Goal: Book appointment/travel/reservation

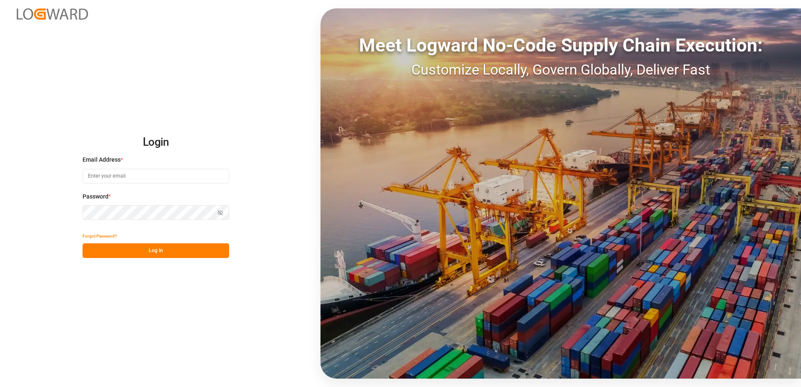
click at [124, 178] on input at bounding box center [156, 176] width 147 height 15
type input "helhalla@hellmann.com"
click at [157, 249] on button "Log In" at bounding box center [156, 250] width 147 height 15
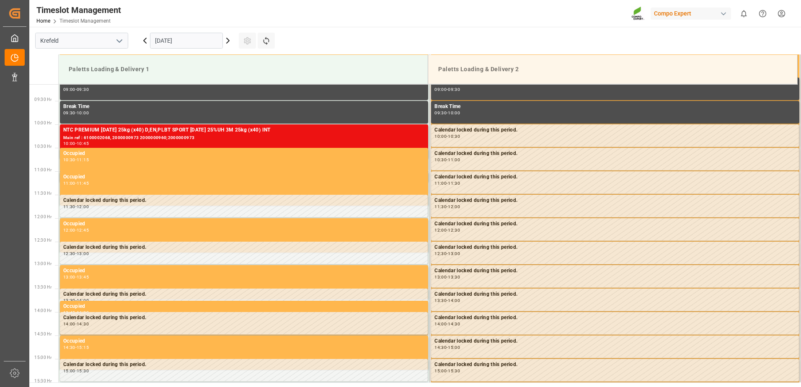
scroll to position [464, 0]
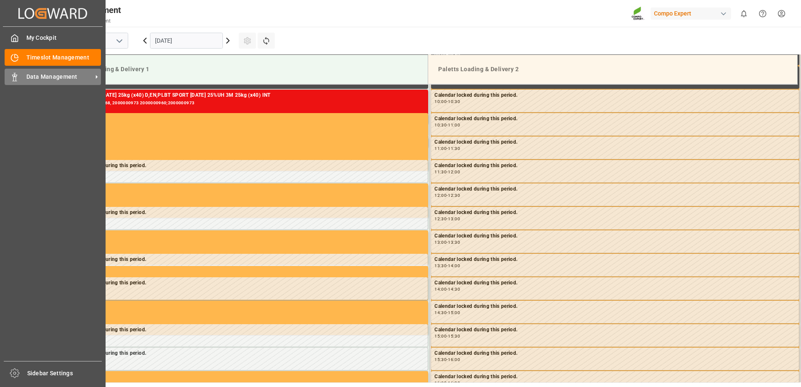
click at [53, 83] on div "Data Management Data Management" at bounding box center [53, 77] width 96 height 16
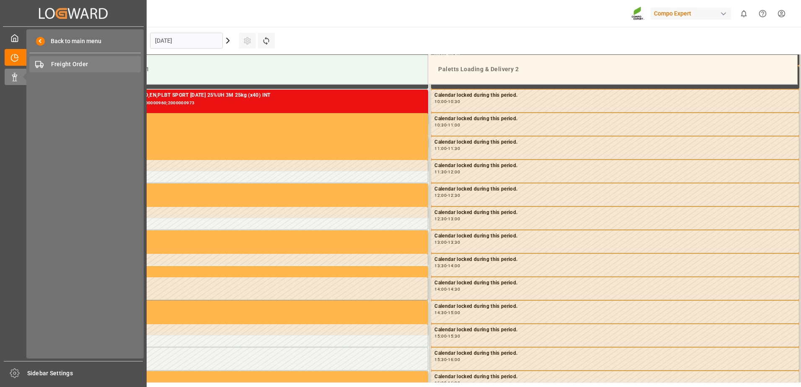
click at [75, 60] on span "Freight Order" at bounding box center [96, 64] width 90 height 9
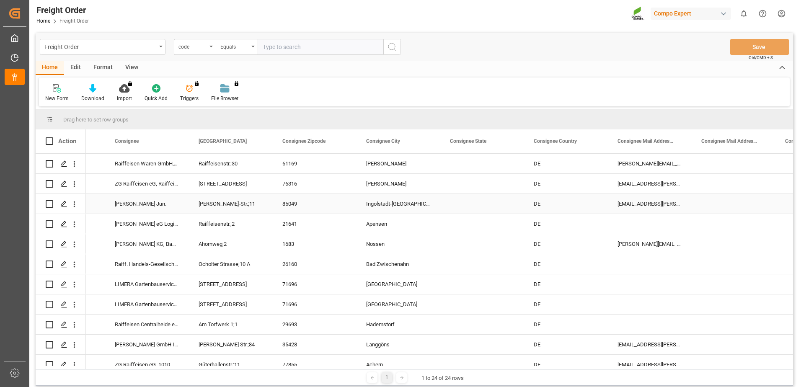
scroll to position [42, 0]
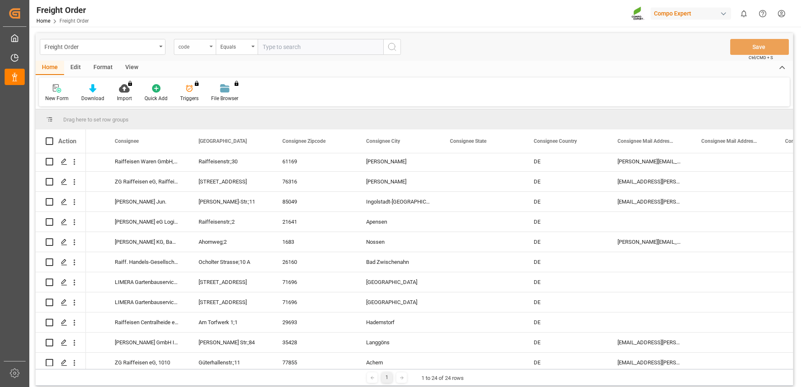
click at [199, 45] on div "code" at bounding box center [193, 46] width 28 height 10
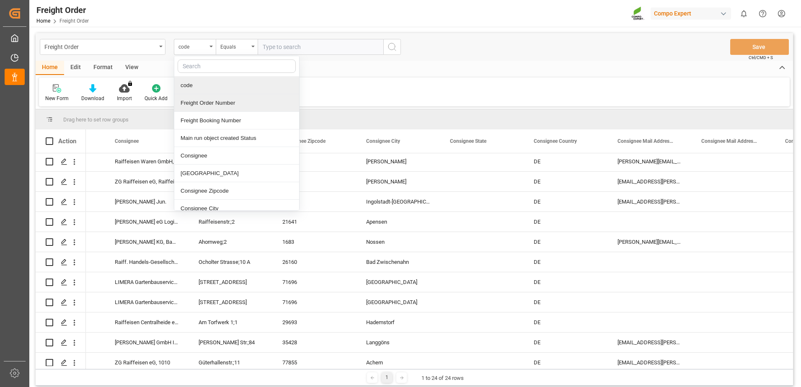
click at [206, 105] on div "Freight Order Number" at bounding box center [236, 103] width 125 height 18
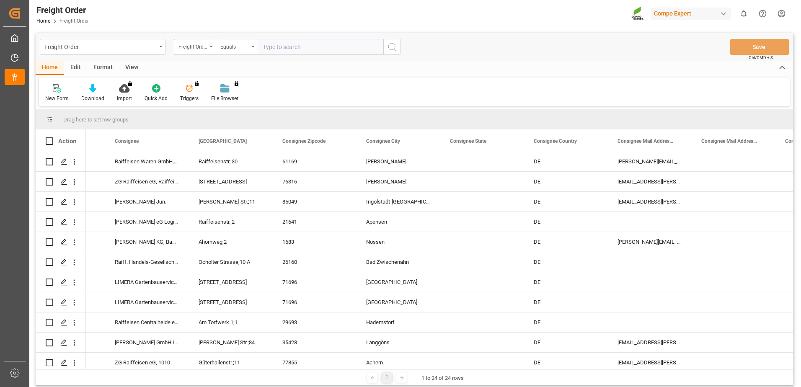
click at [281, 49] on input "text" at bounding box center [321, 47] width 126 height 16
paste input "6100002075"
type input "6100002075"
click at [400, 48] on button "search button" at bounding box center [392, 47] width 18 height 16
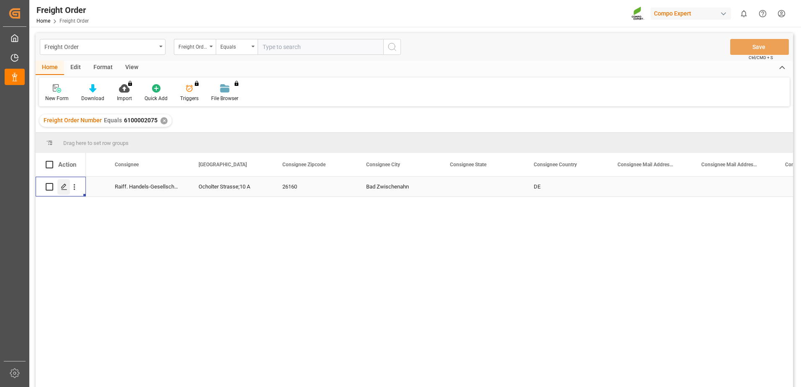
click at [62, 187] on polygon "Press SPACE to select this row." at bounding box center [64, 186] width 4 height 4
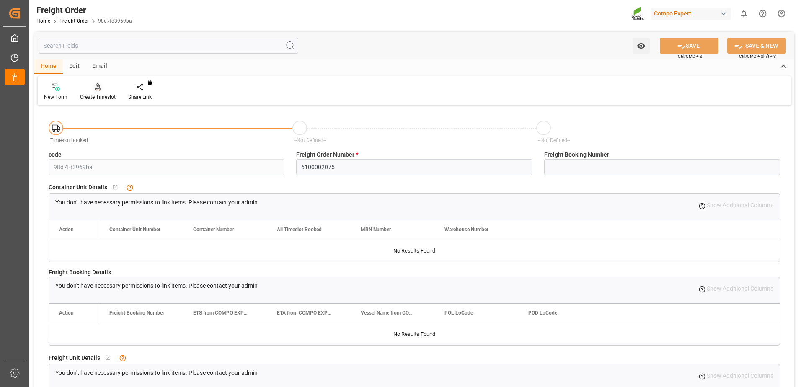
click at [90, 90] on div at bounding box center [98, 87] width 36 height 9
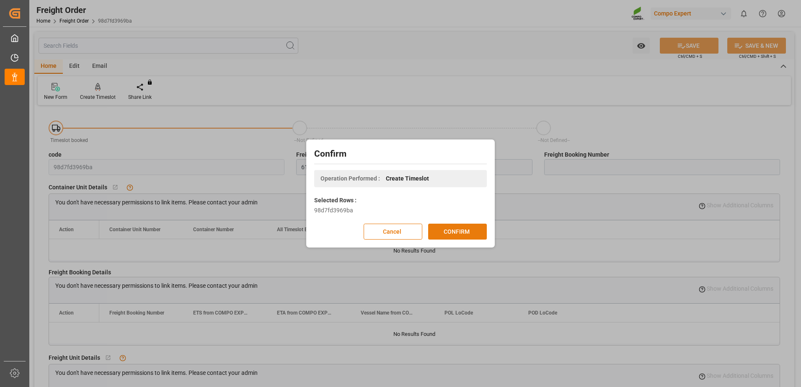
click at [476, 230] on button "CONFIRM" at bounding box center [457, 232] width 59 height 16
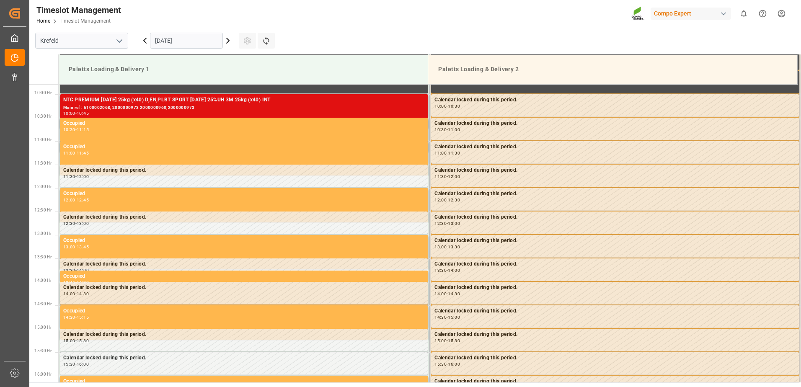
scroll to position [464, 0]
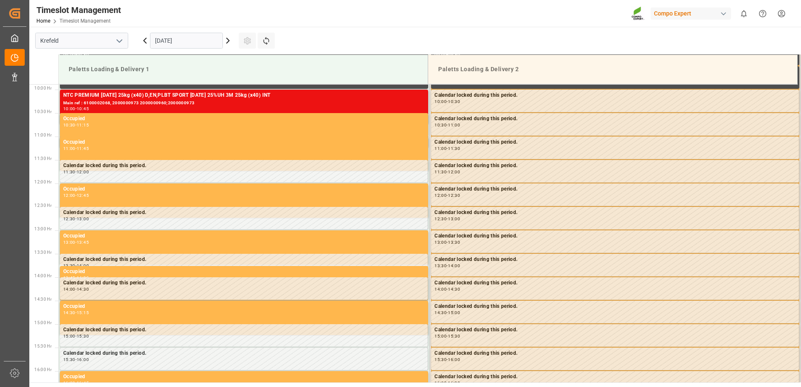
click at [230, 44] on icon at bounding box center [228, 41] width 10 height 10
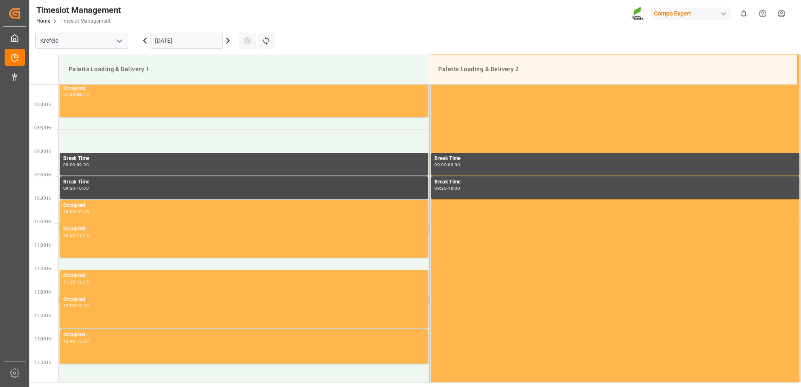
scroll to position [338, 0]
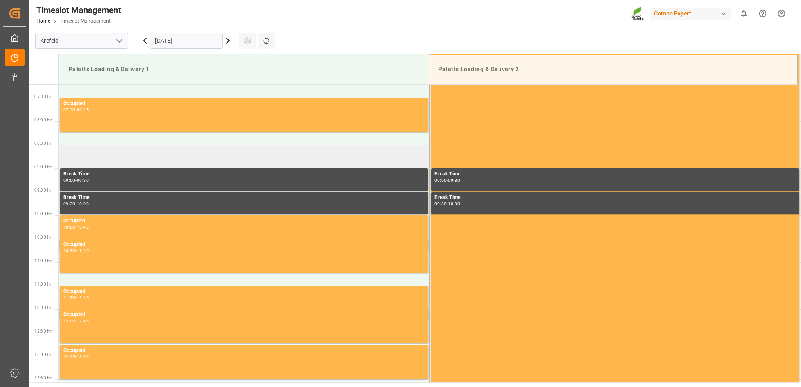
click at [96, 159] on td at bounding box center [244, 156] width 371 height 23
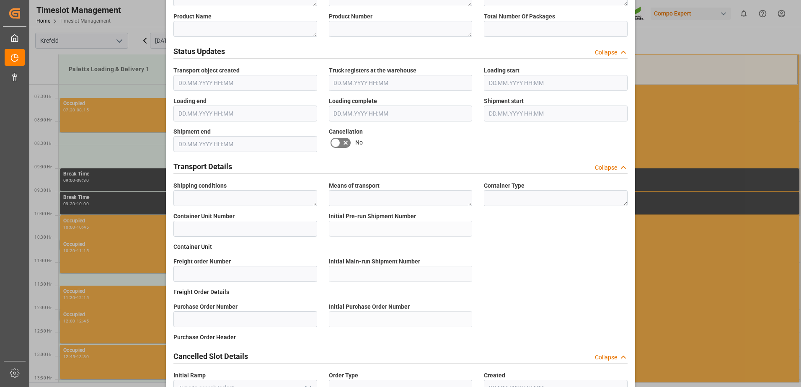
scroll to position [507, 0]
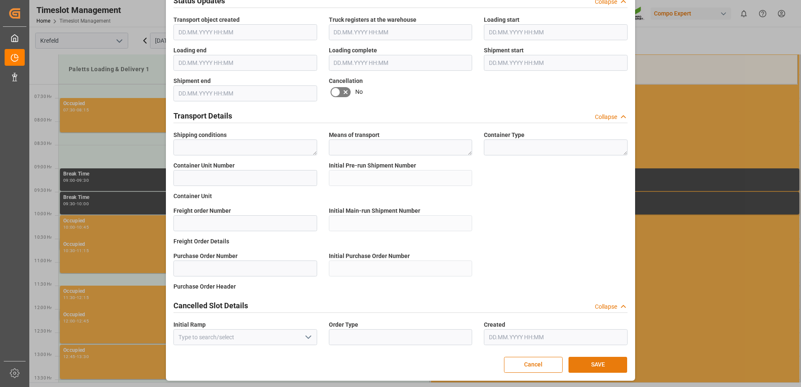
click at [592, 357] on button "SAVE" at bounding box center [598, 365] width 59 height 16
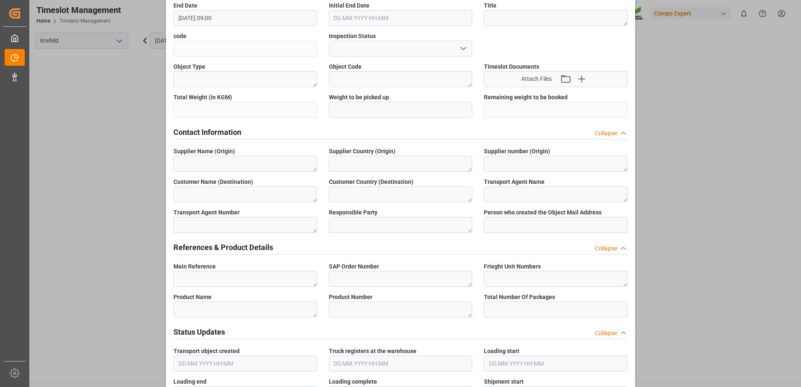
scroll to position [172, 0]
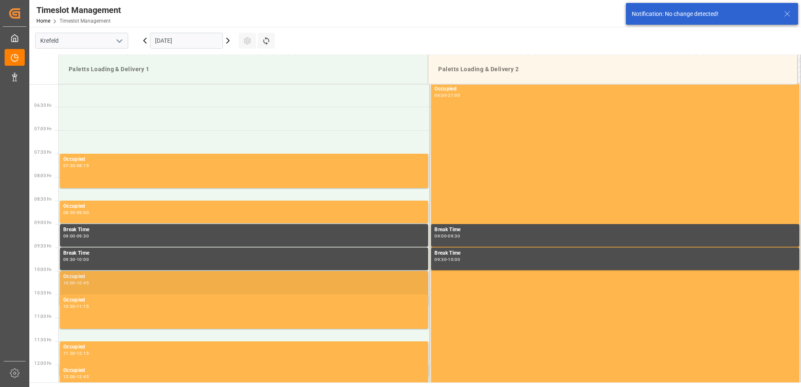
scroll to position [323, 0]
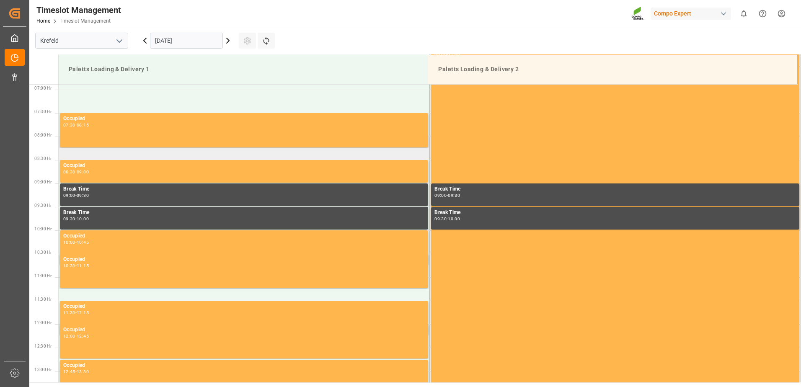
click at [127, 150] on td at bounding box center [244, 148] width 371 height 23
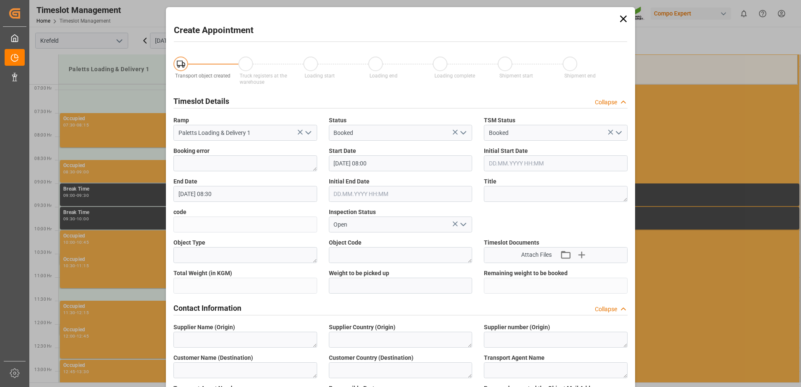
click at [128, 173] on div "Create Appointment Transport object created Truck registers at the warehouse Lo…" at bounding box center [400, 193] width 801 height 387
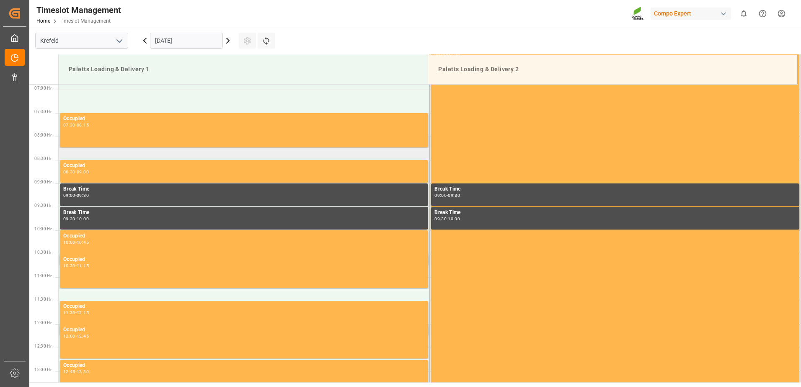
drag, startPoint x: 127, startPoint y: 159, endPoint x: 398, endPoint y: 150, distance: 271.2
click at [398, 150] on td at bounding box center [244, 148] width 371 height 23
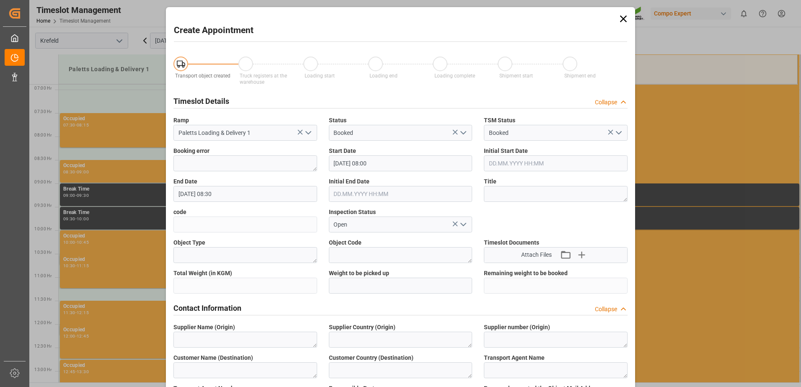
scroll to position [335, 0]
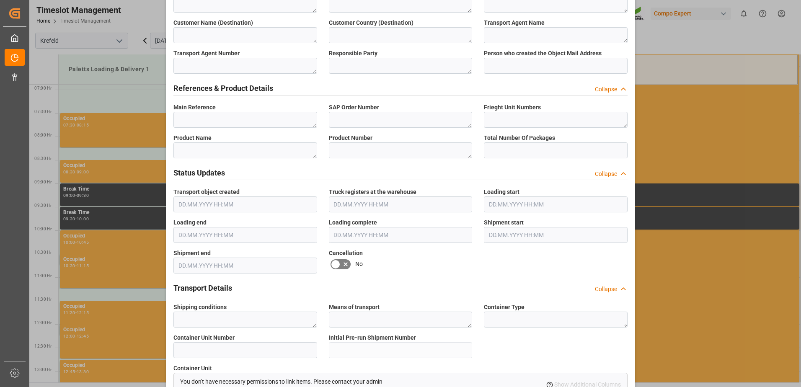
click at [100, 148] on div "Create Appointment Transport object created Truck registers at the warehouse Lo…" at bounding box center [400, 193] width 801 height 387
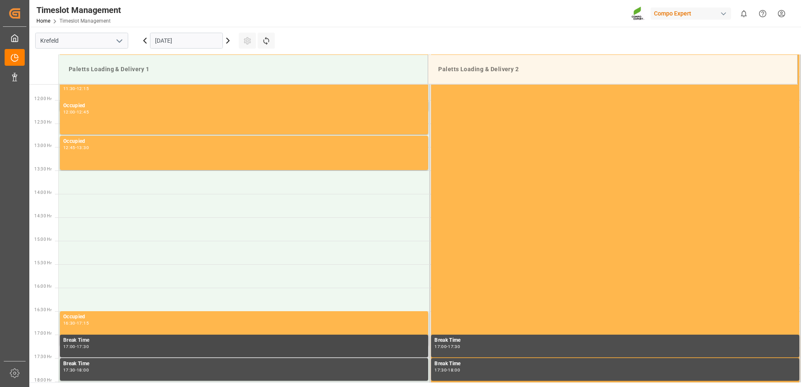
scroll to position [533, 0]
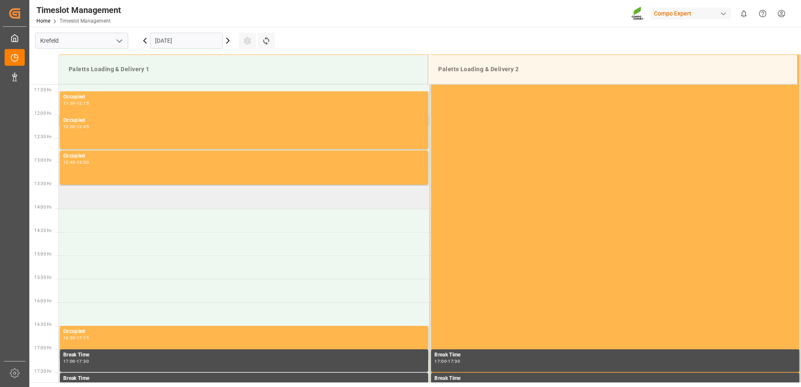
click at [197, 191] on td at bounding box center [244, 196] width 371 height 23
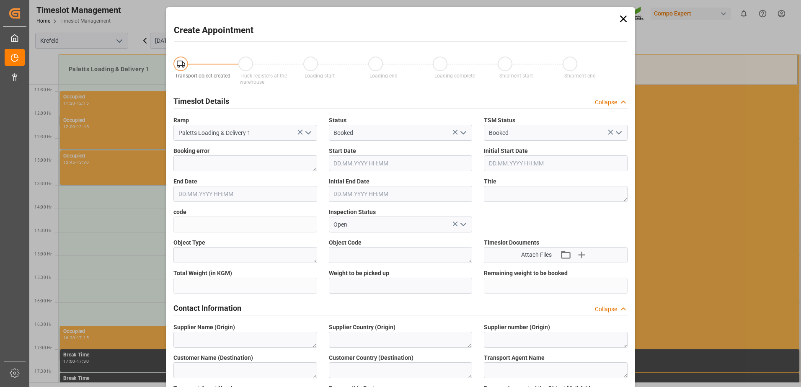
type input "[DATE] 13:30"
type input "[DATE] 14:00"
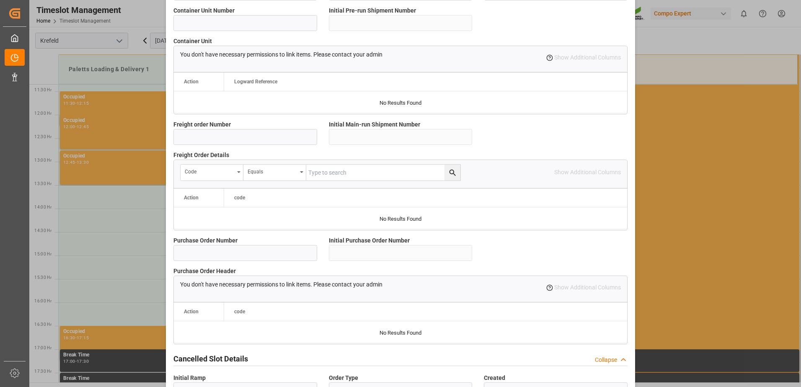
scroll to position [716, 0]
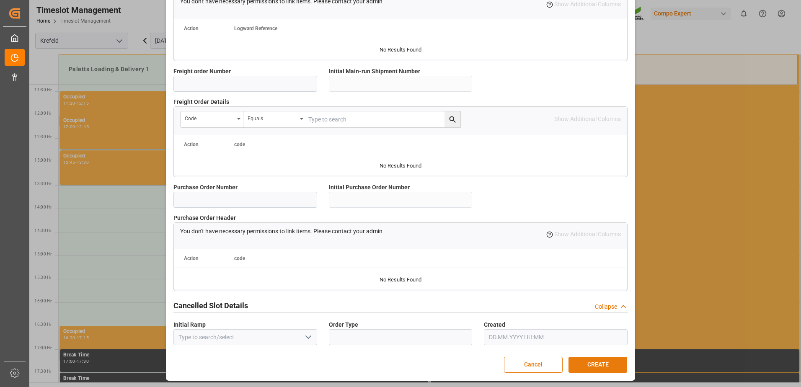
click at [590, 371] on button "CREATE" at bounding box center [598, 365] width 59 height 16
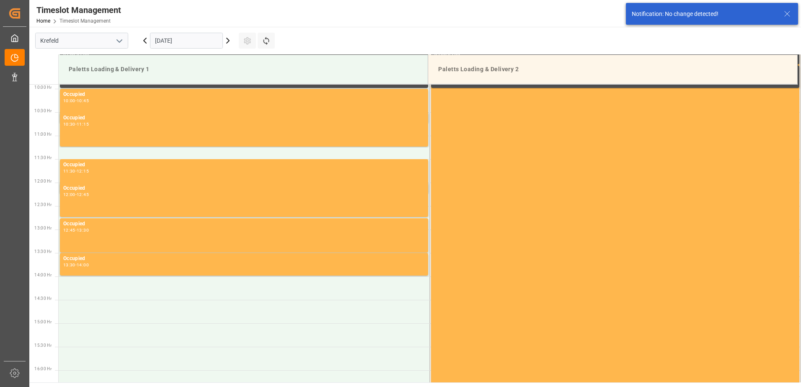
scroll to position [432, 0]
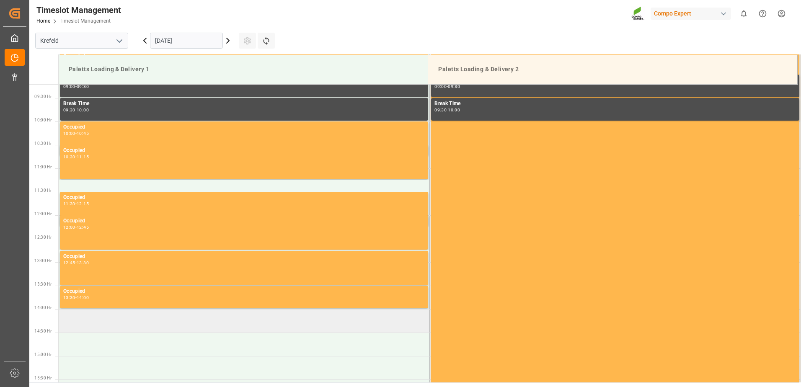
click at [174, 319] on td at bounding box center [244, 320] width 371 height 23
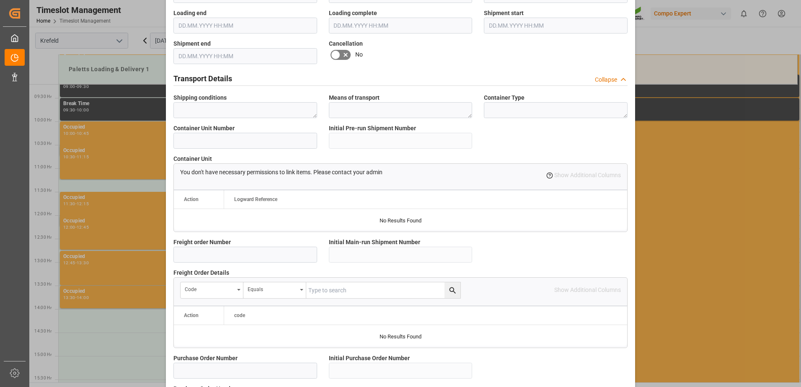
scroll to position [716, 0]
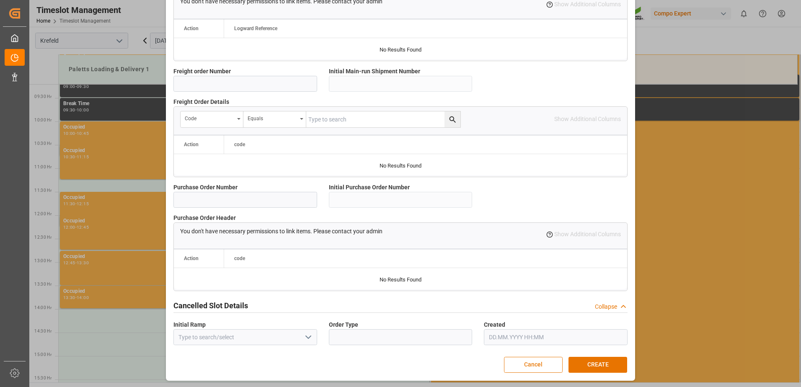
click at [515, 370] on button "Cancel" at bounding box center [533, 365] width 59 height 16
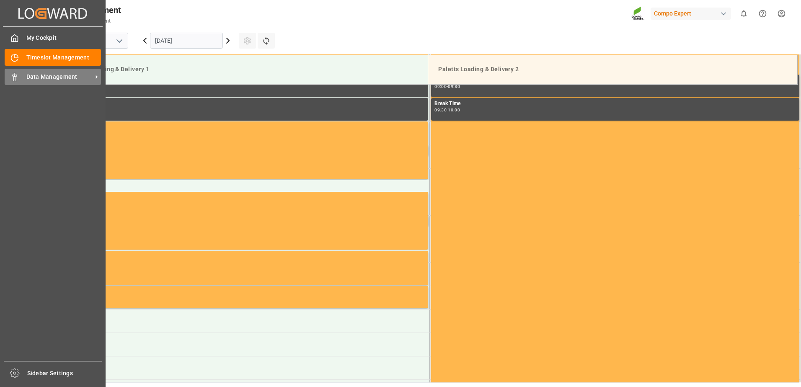
click at [59, 82] on div "Data Management Data Management" at bounding box center [53, 77] width 96 height 16
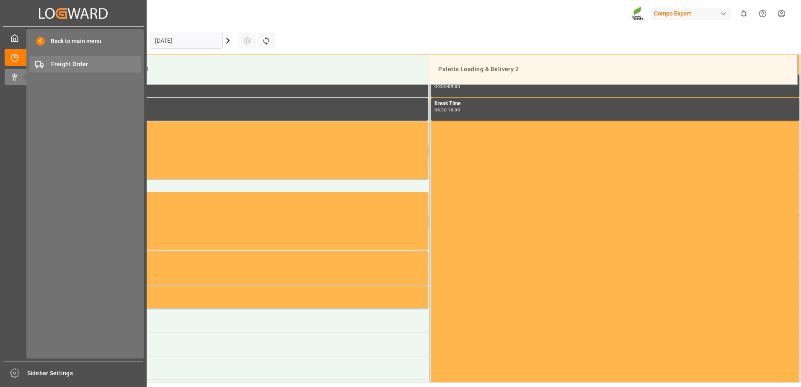
click at [90, 65] on span "Freight Order" at bounding box center [96, 64] width 90 height 9
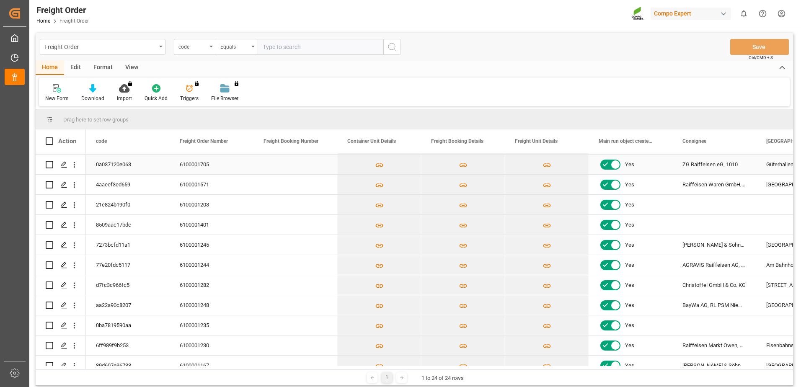
scroll to position [251, 0]
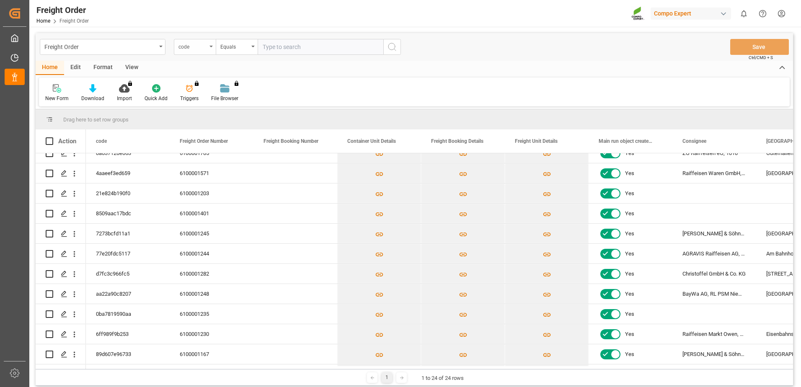
click at [202, 46] on div "code" at bounding box center [193, 46] width 28 height 10
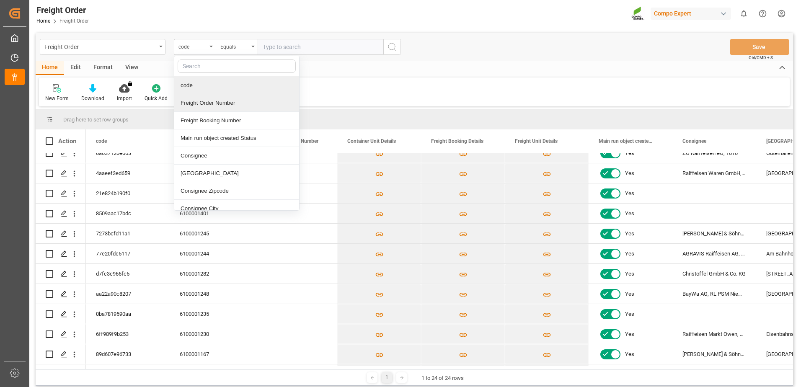
click at [246, 100] on div "Freight Order Number" at bounding box center [236, 103] width 125 height 18
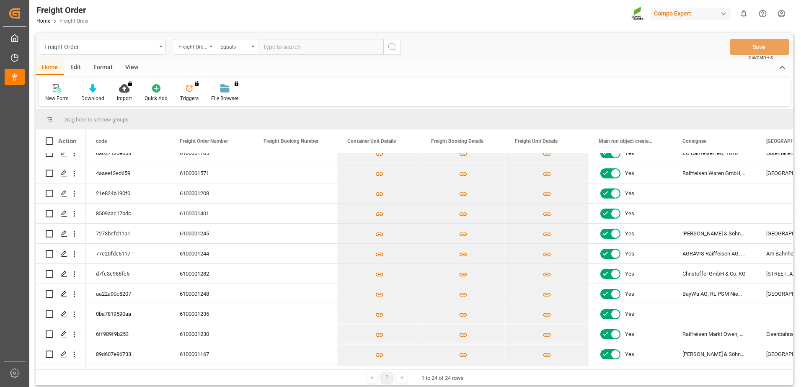
click at [350, 49] on input "text" at bounding box center [321, 47] width 126 height 16
paste input "6100002075"
type input "6100002075"
click at [396, 53] on button "search button" at bounding box center [392, 47] width 18 height 16
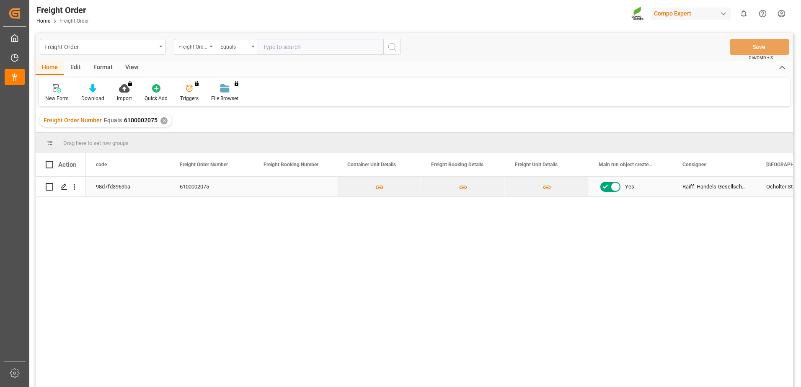
click at [52, 190] on input "Press Space to toggle row selection (unchecked)" at bounding box center [50, 187] width 8 height 8
checkbox input "true"
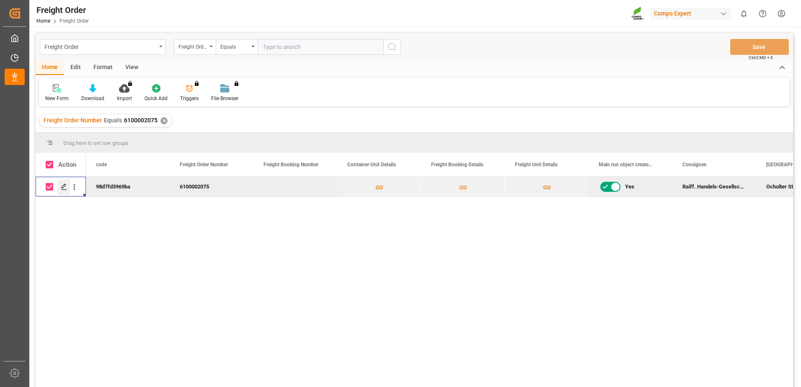
click at [65, 189] on icon "Press SPACE to deselect this row." at bounding box center [64, 187] width 7 height 7
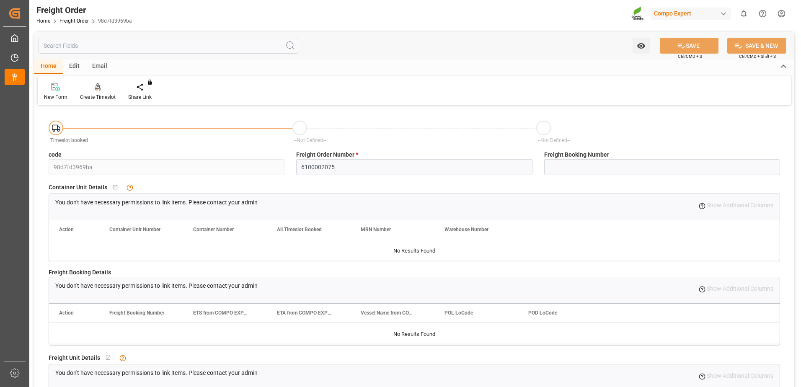
click at [109, 90] on div at bounding box center [98, 87] width 36 height 9
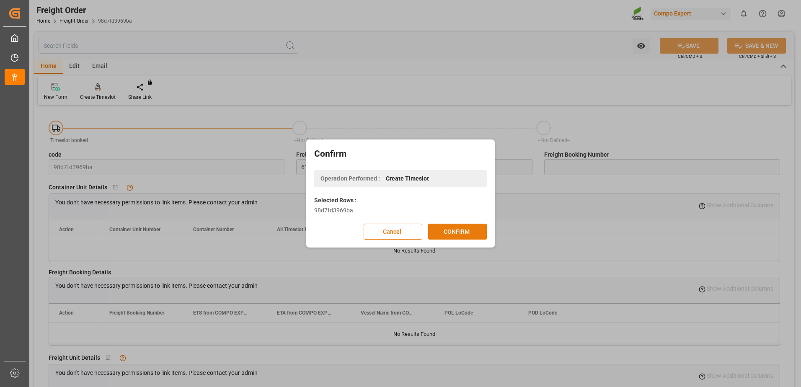
click at [464, 231] on button "CONFIRM" at bounding box center [457, 232] width 59 height 16
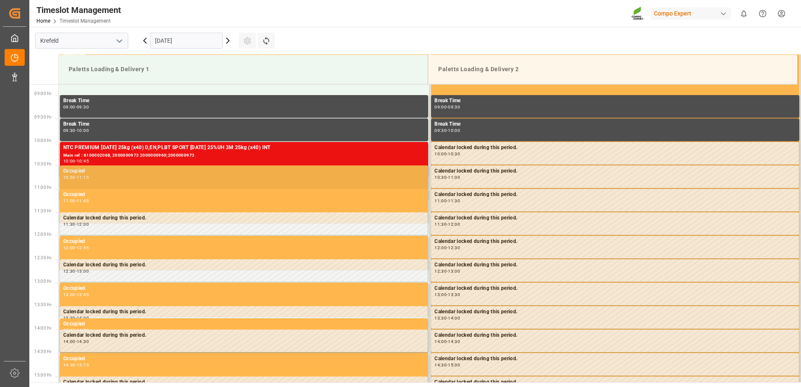
scroll to position [338, 0]
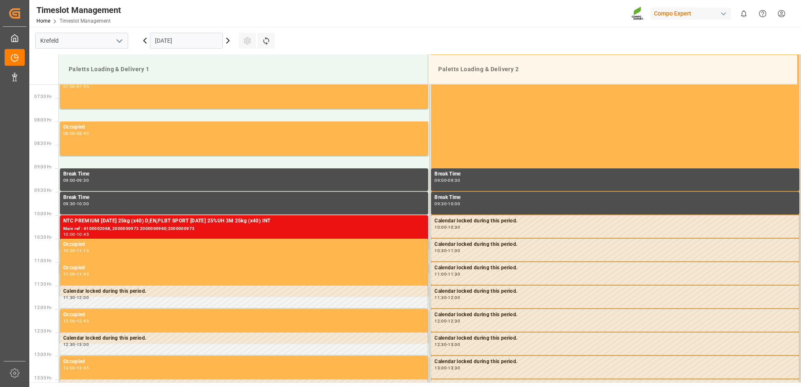
click at [230, 43] on icon at bounding box center [228, 41] width 10 height 10
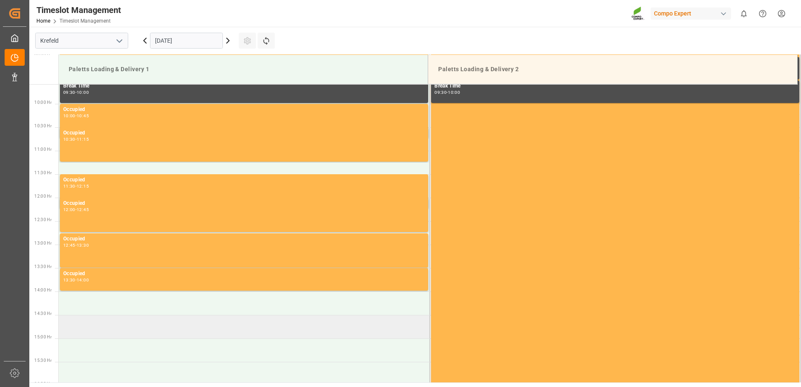
scroll to position [464, 0]
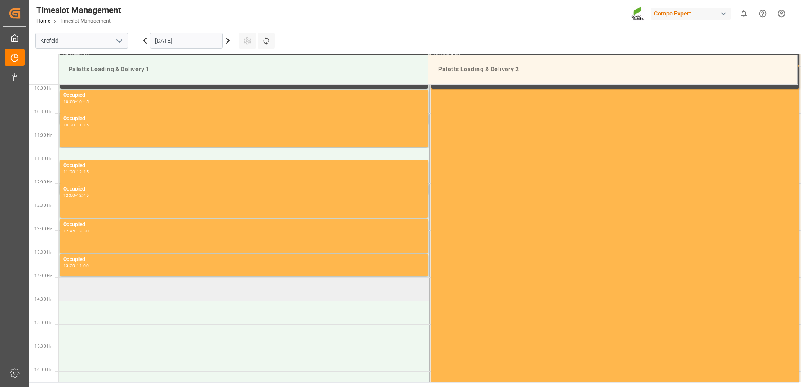
click at [221, 298] on td at bounding box center [244, 288] width 371 height 23
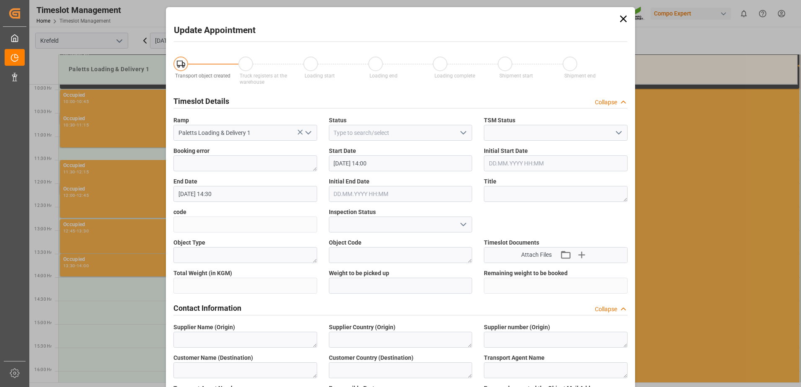
type input "18.09.2025 14:00"
type input "[DATE] 14:30"
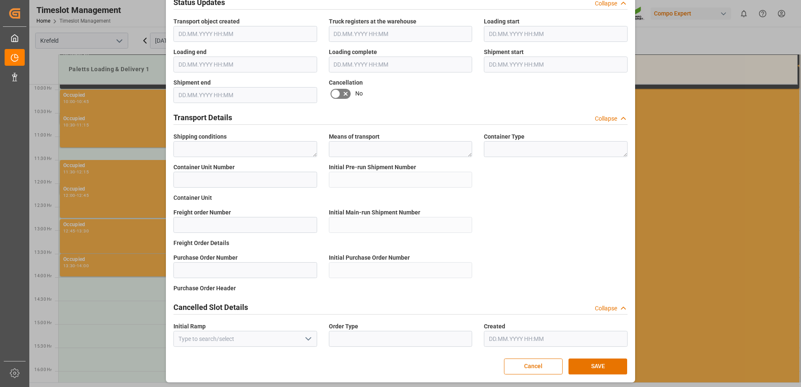
scroll to position [507, 0]
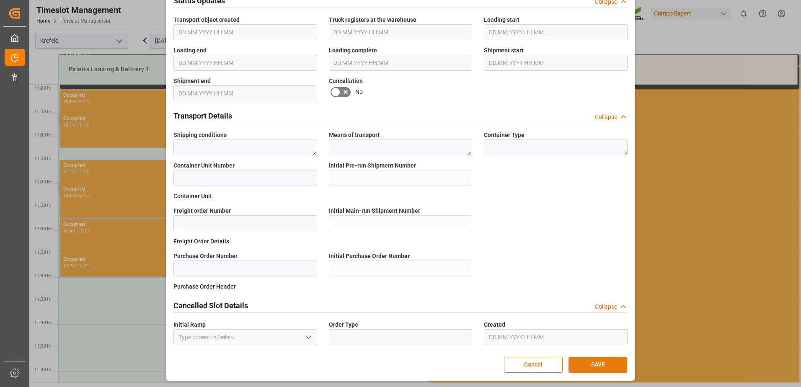
click at [589, 366] on button "SAVE" at bounding box center [598, 365] width 59 height 16
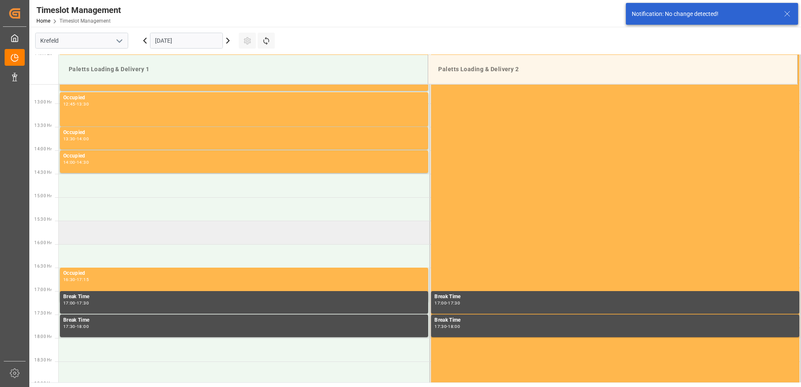
scroll to position [605, 0]
